Goal: Transaction & Acquisition: Purchase product/service

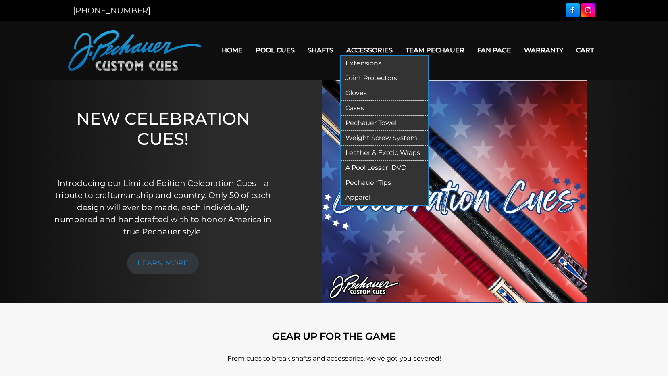
click at [388, 178] on link "Pechauer Tips" at bounding box center [383, 182] width 87 height 15
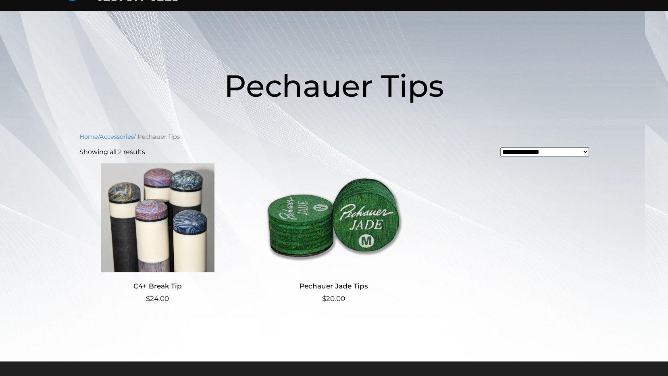
scroll to position [81, 0]
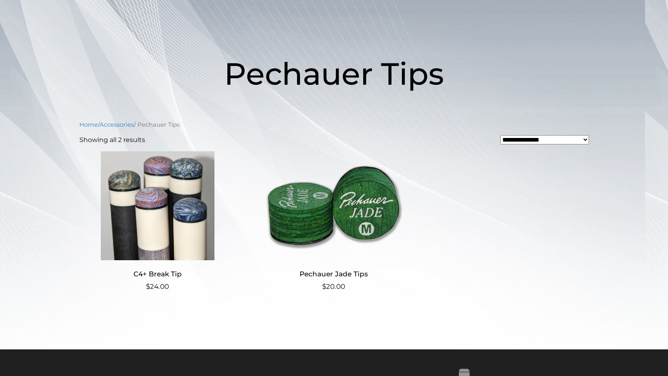
click at [162, 214] on img at bounding box center [157, 205] width 157 height 109
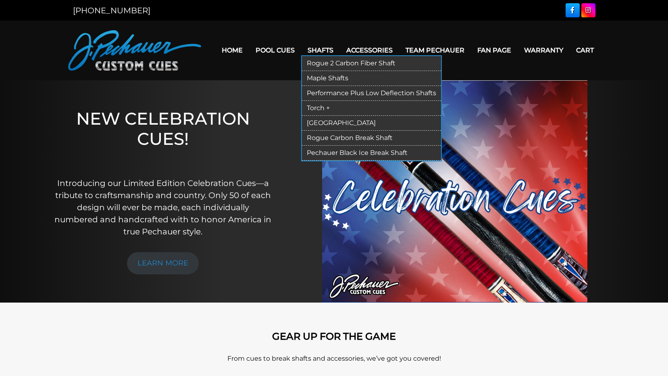
click at [347, 153] on link "Pechauer Black Ice Break Shaft" at bounding box center [371, 152] width 139 height 15
